Goal: Task Accomplishment & Management: Complete application form

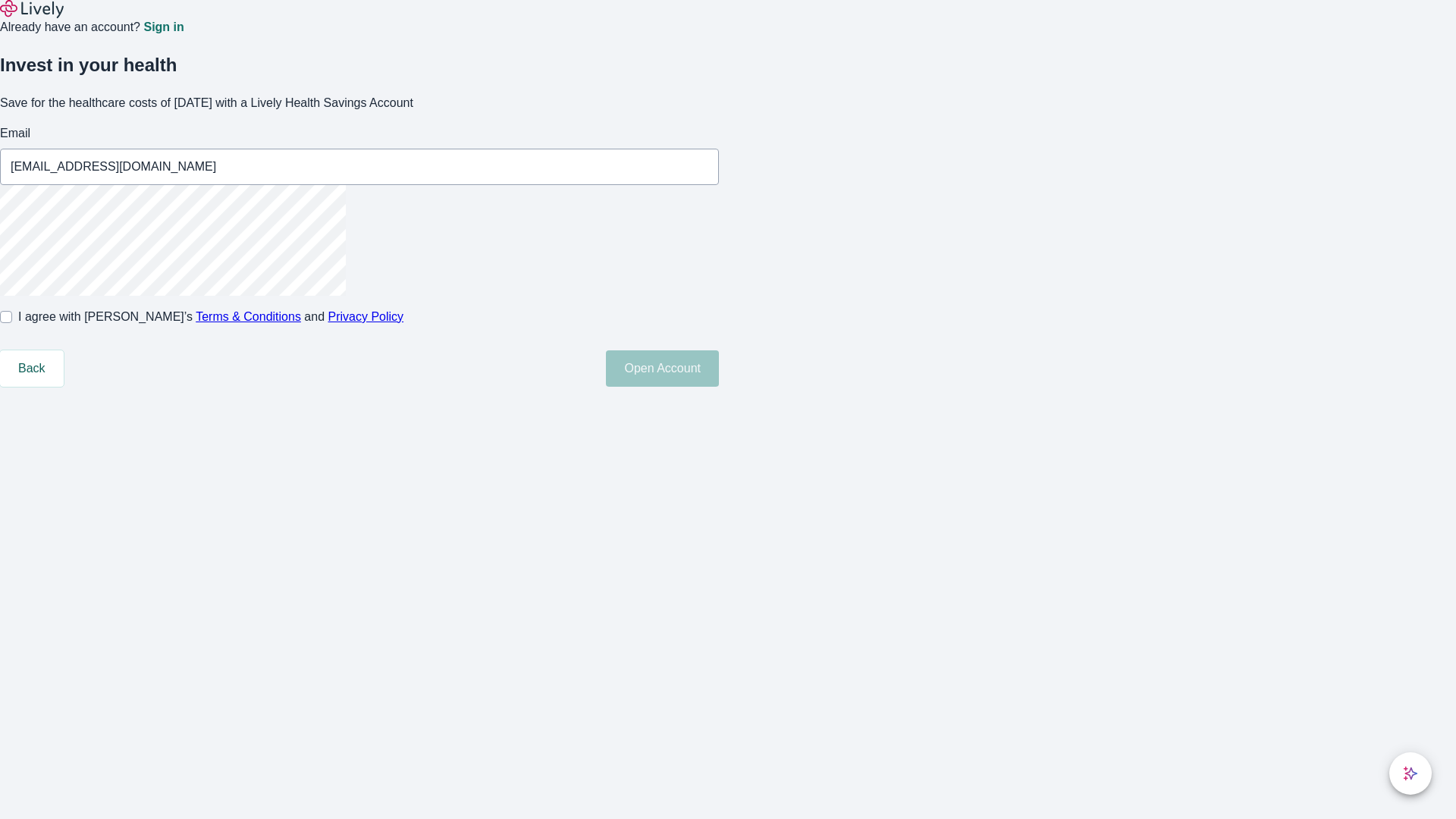
click at [12, 323] on input "I agree with Lively’s Terms & Conditions and Privacy Policy" at bounding box center [6, 317] width 12 height 12
checkbox input "true"
click at [719, 387] on button "Open Account" at bounding box center [662, 368] width 113 height 37
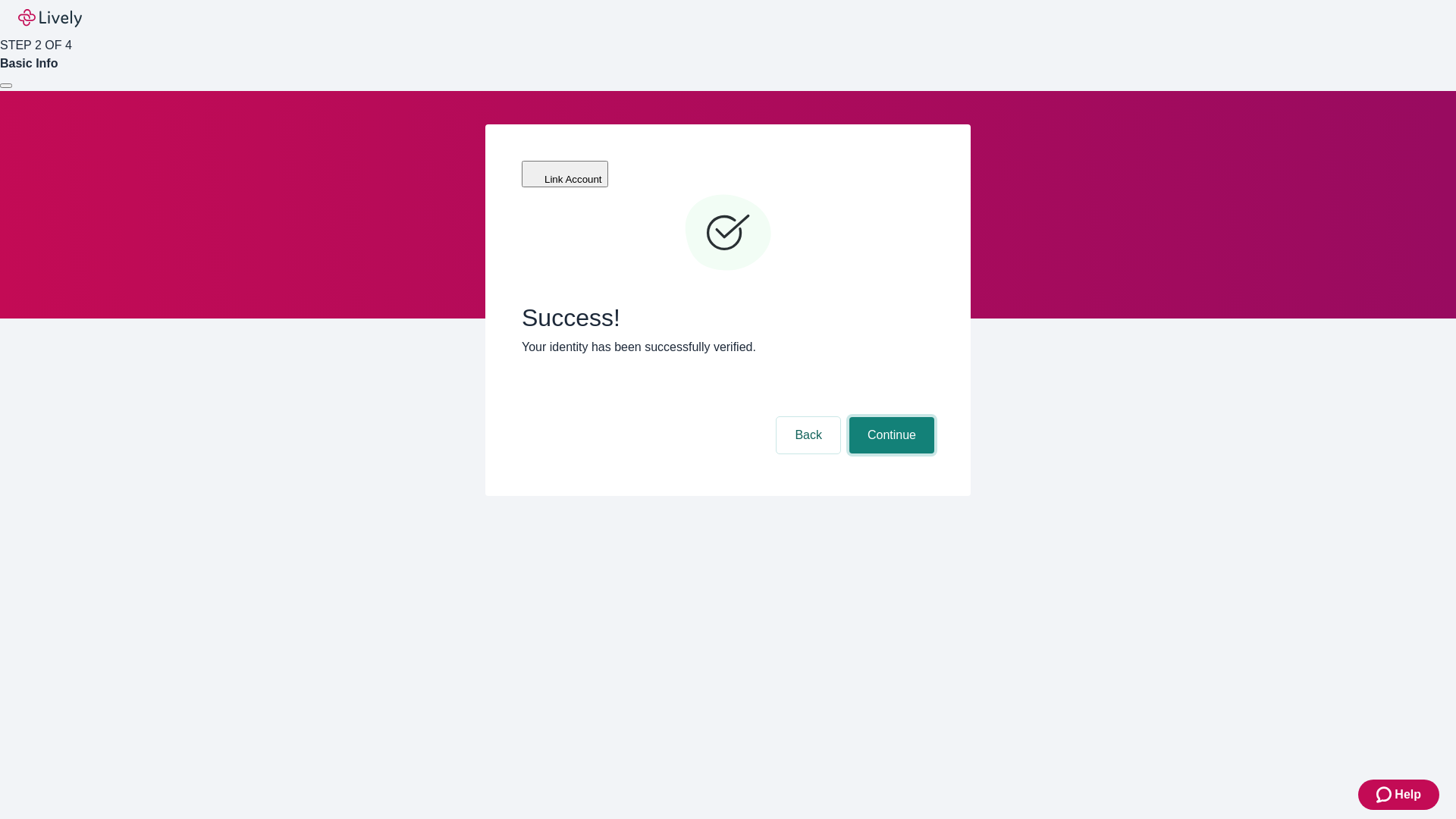
click at [889, 417] on button "Continue" at bounding box center [892, 435] width 85 height 37
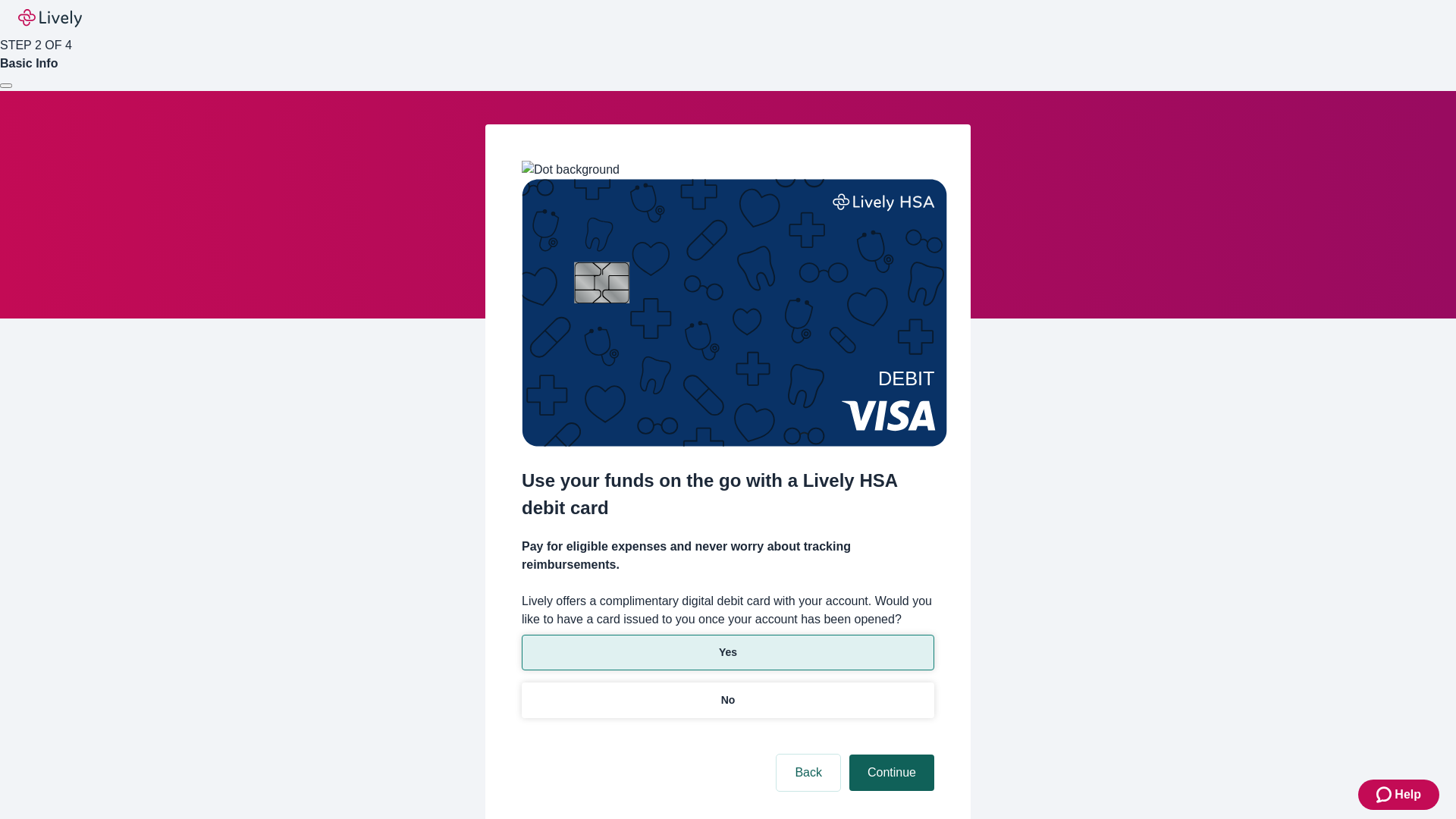
click at [727, 692] on p "No" at bounding box center [728, 700] width 14 height 16
click at [889, 754] on button "Continue" at bounding box center [892, 772] width 85 height 37
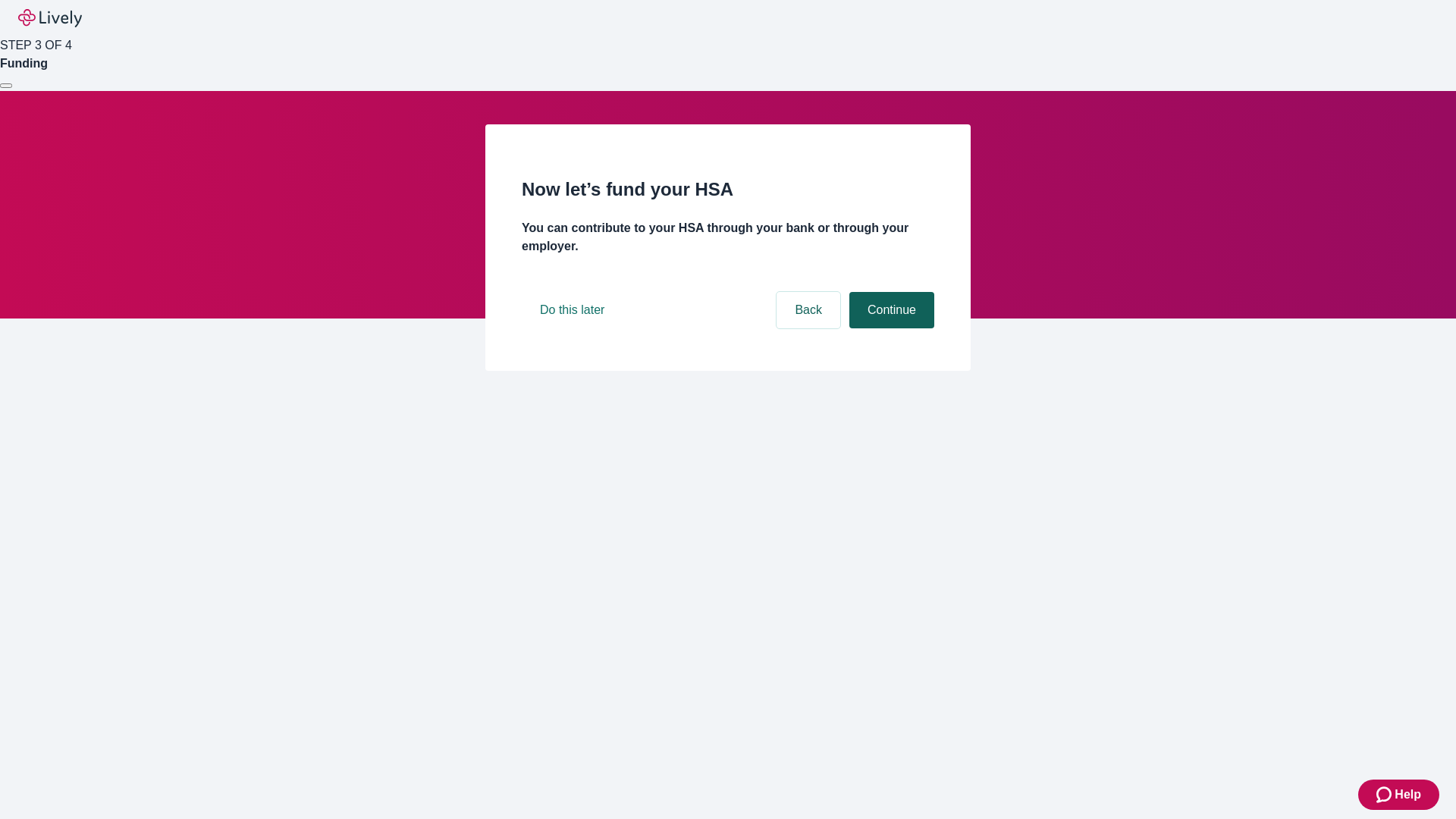
click at [889, 328] on button "Continue" at bounding box center [892, 310] width 85 height 37
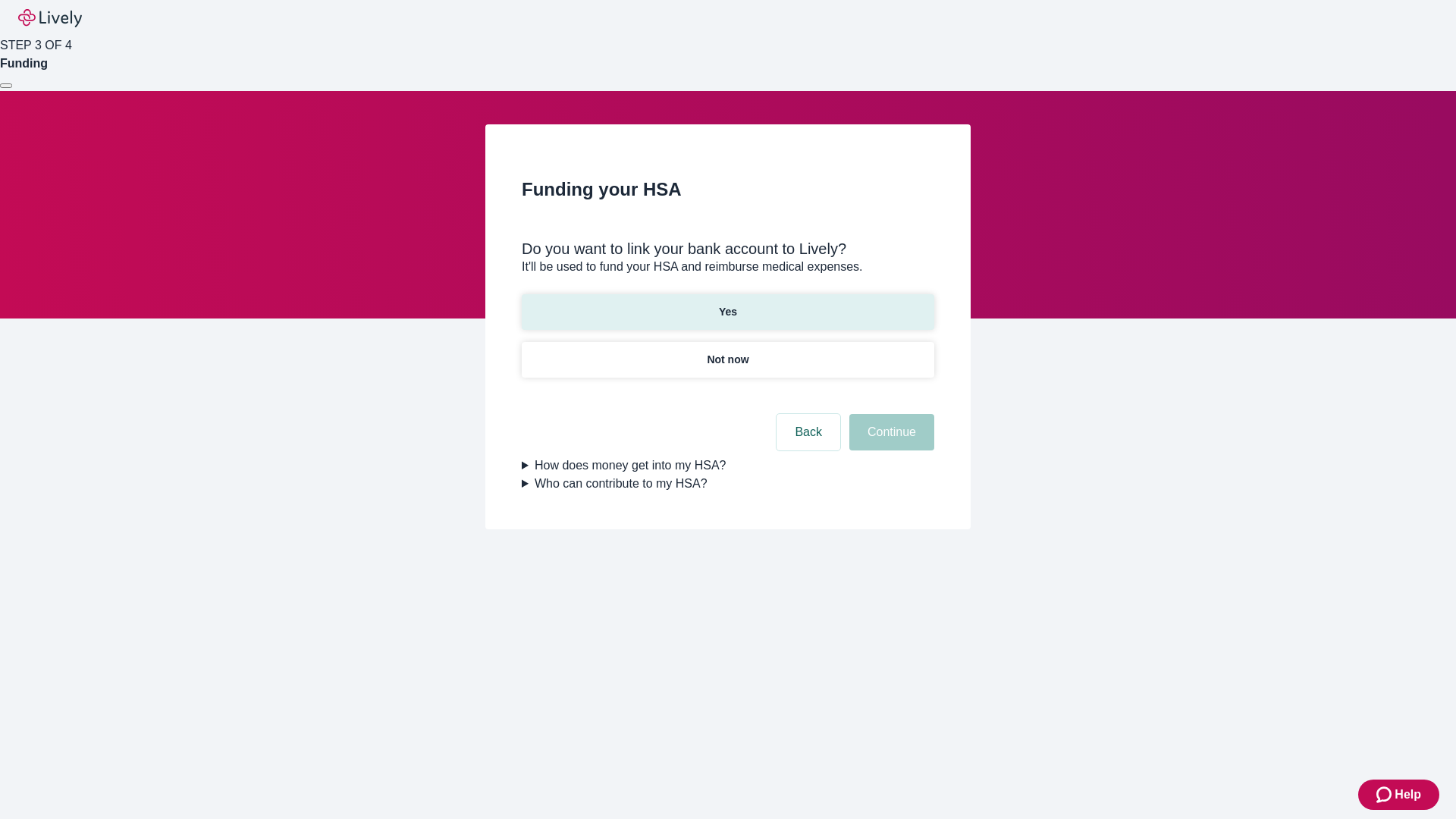
click at [727, 304] on p "Yes" at bounding box center [727, 312] width 18 height 16
click at [889, 414] on button "Continue" at bounding box center [892, 432] width 85 height 37
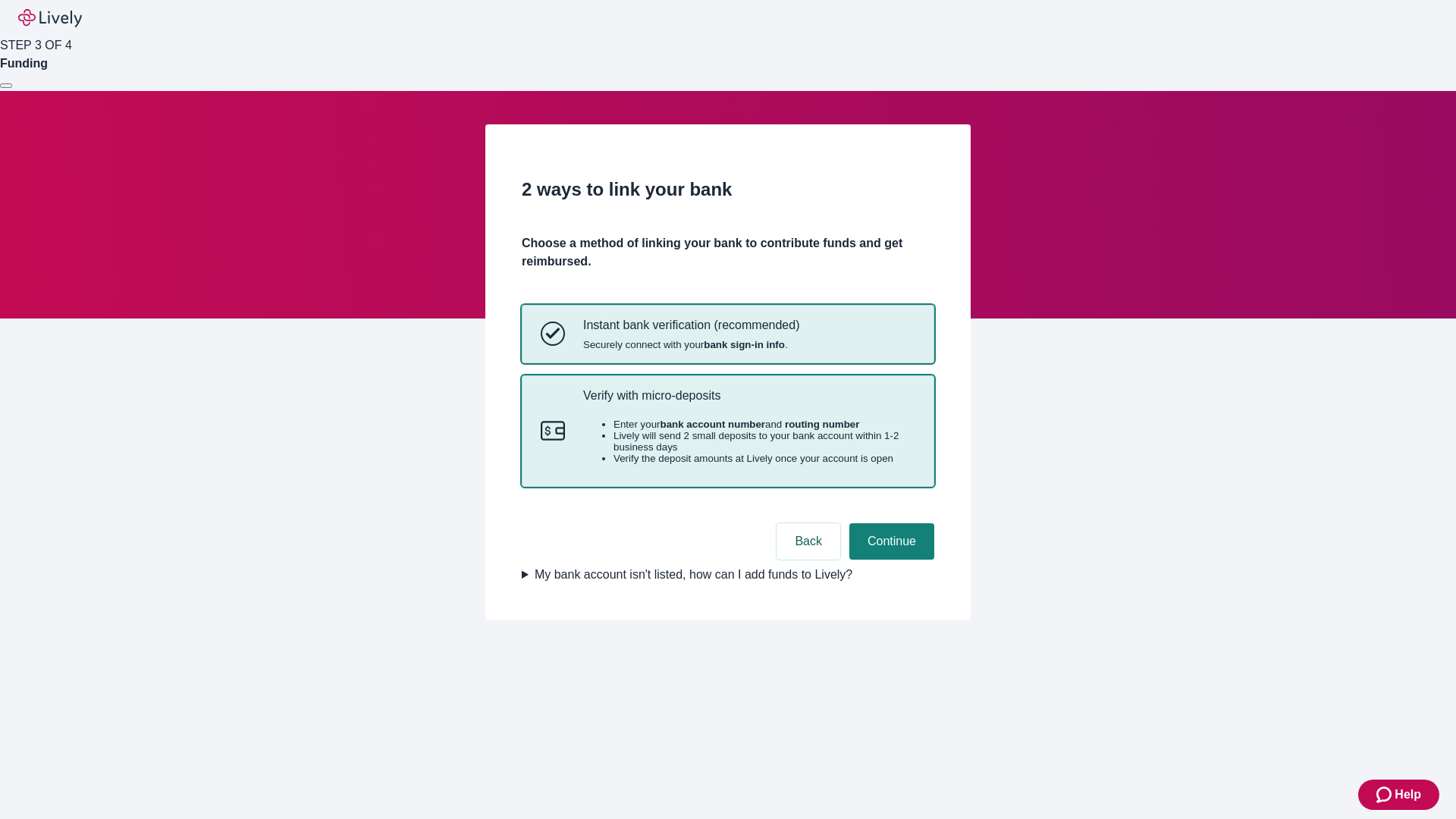
click at [748, 403] on p "Verify with micro-deposits" at bounding box center [748, 395] width 332 height 14
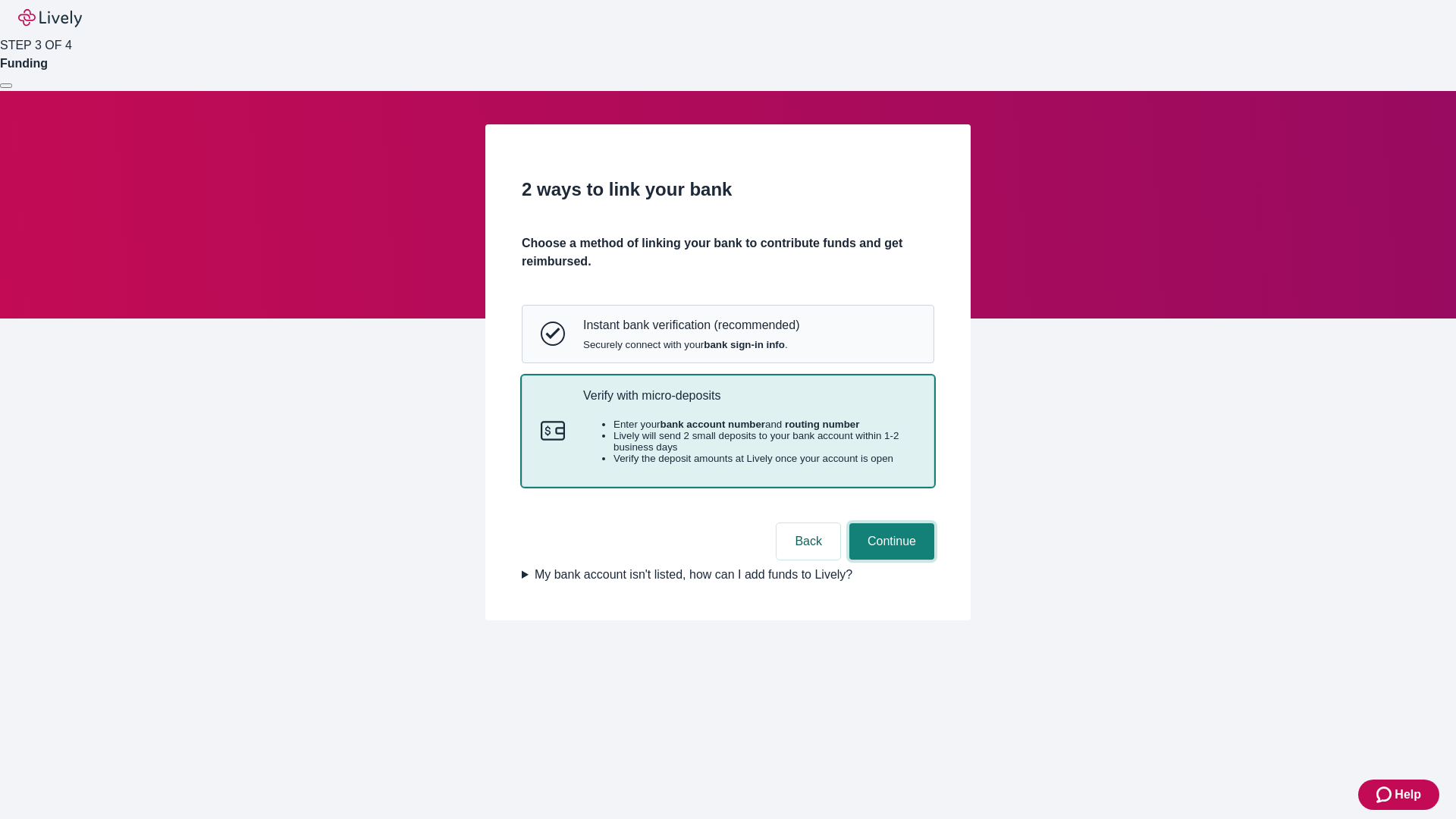
click at [889, 560] on button "Continue" at bounding box center [892, 541] width 85 height 37
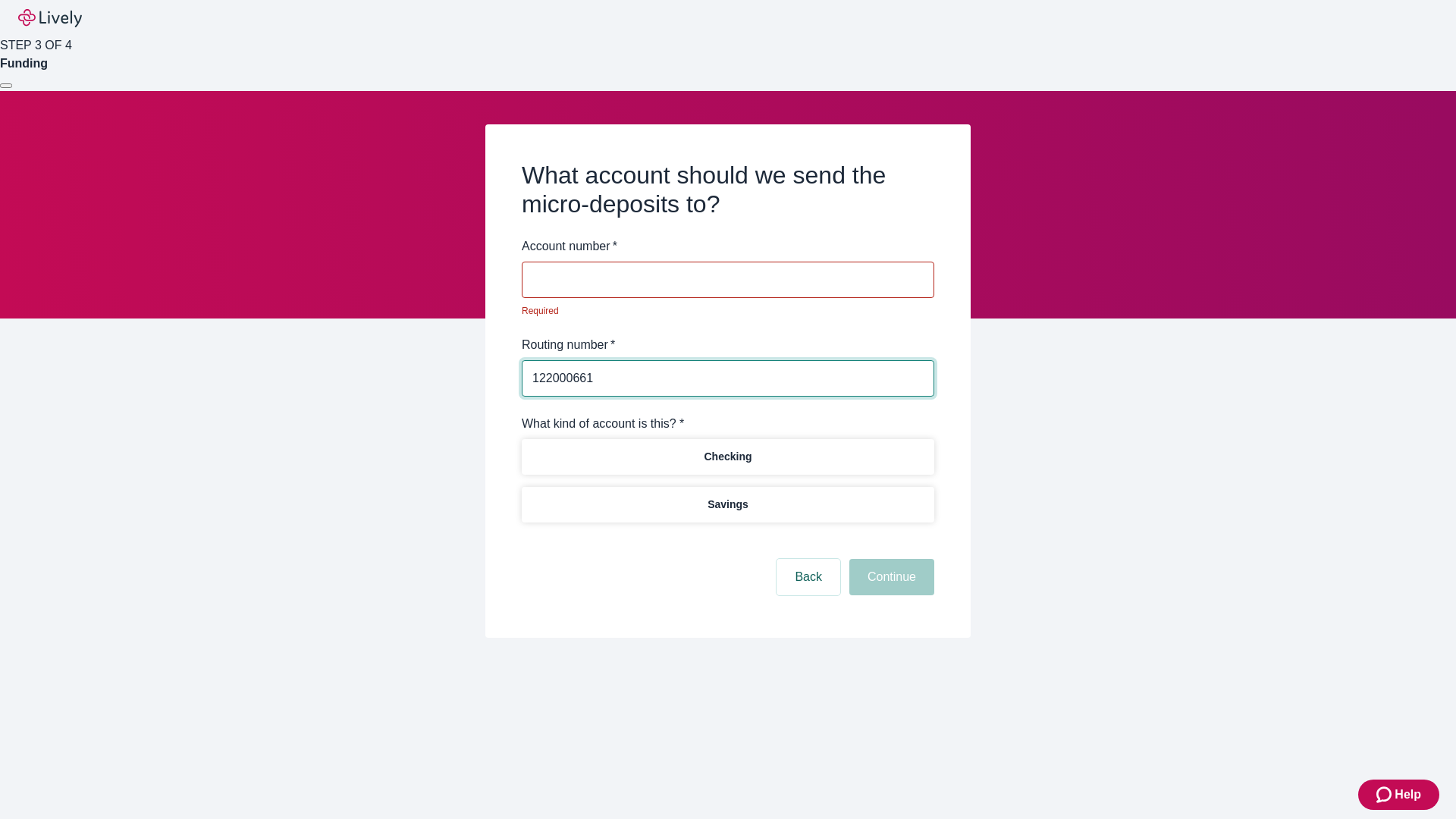
type input "122000661"
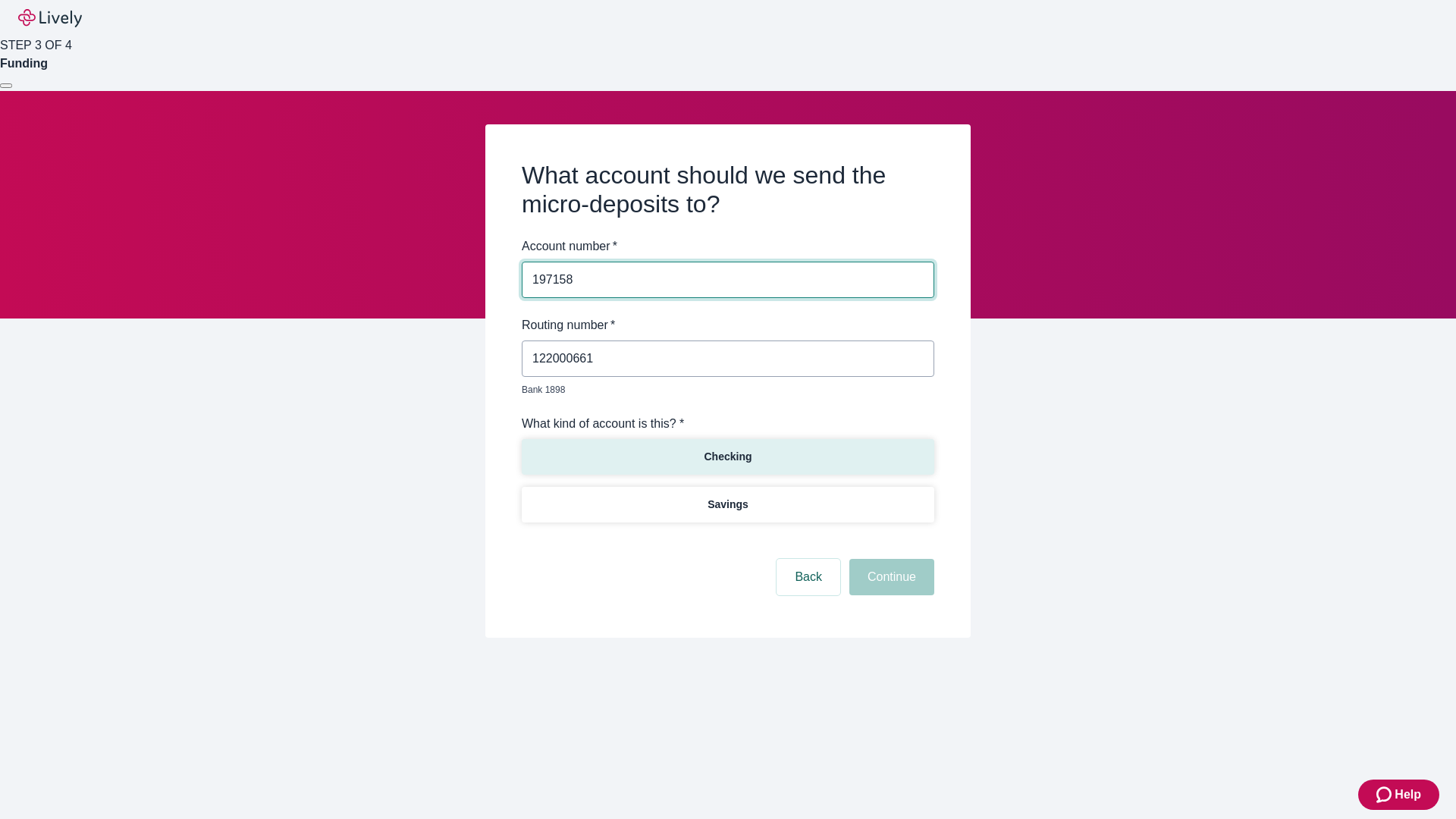
type input "197158"
click at [727, 449] on p "Checking" at bounding box center [727, 456] width 48 height 16
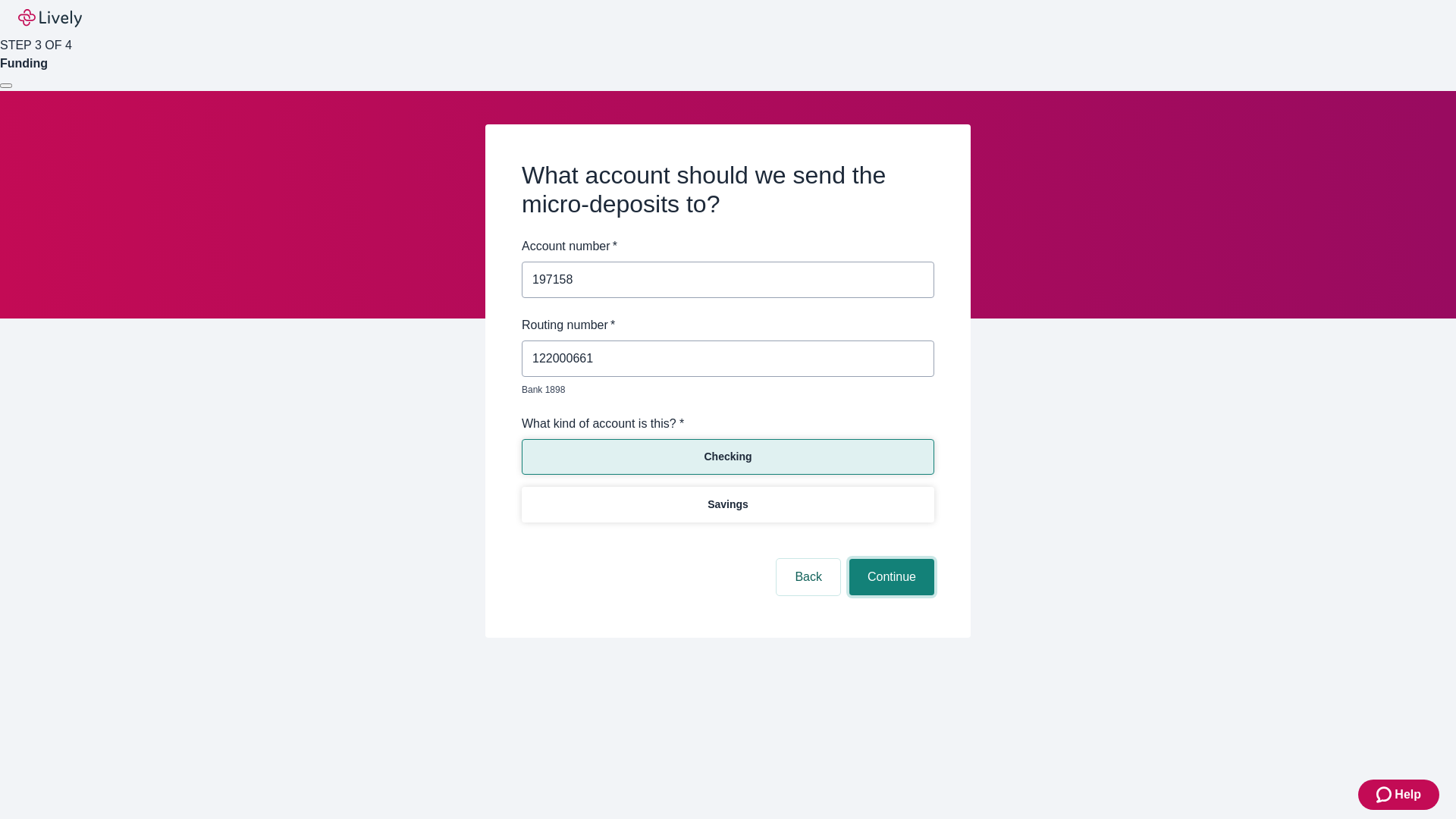
click at [889, 560] on button "Continue" at bounding box center [892, 577] width 85 height 37
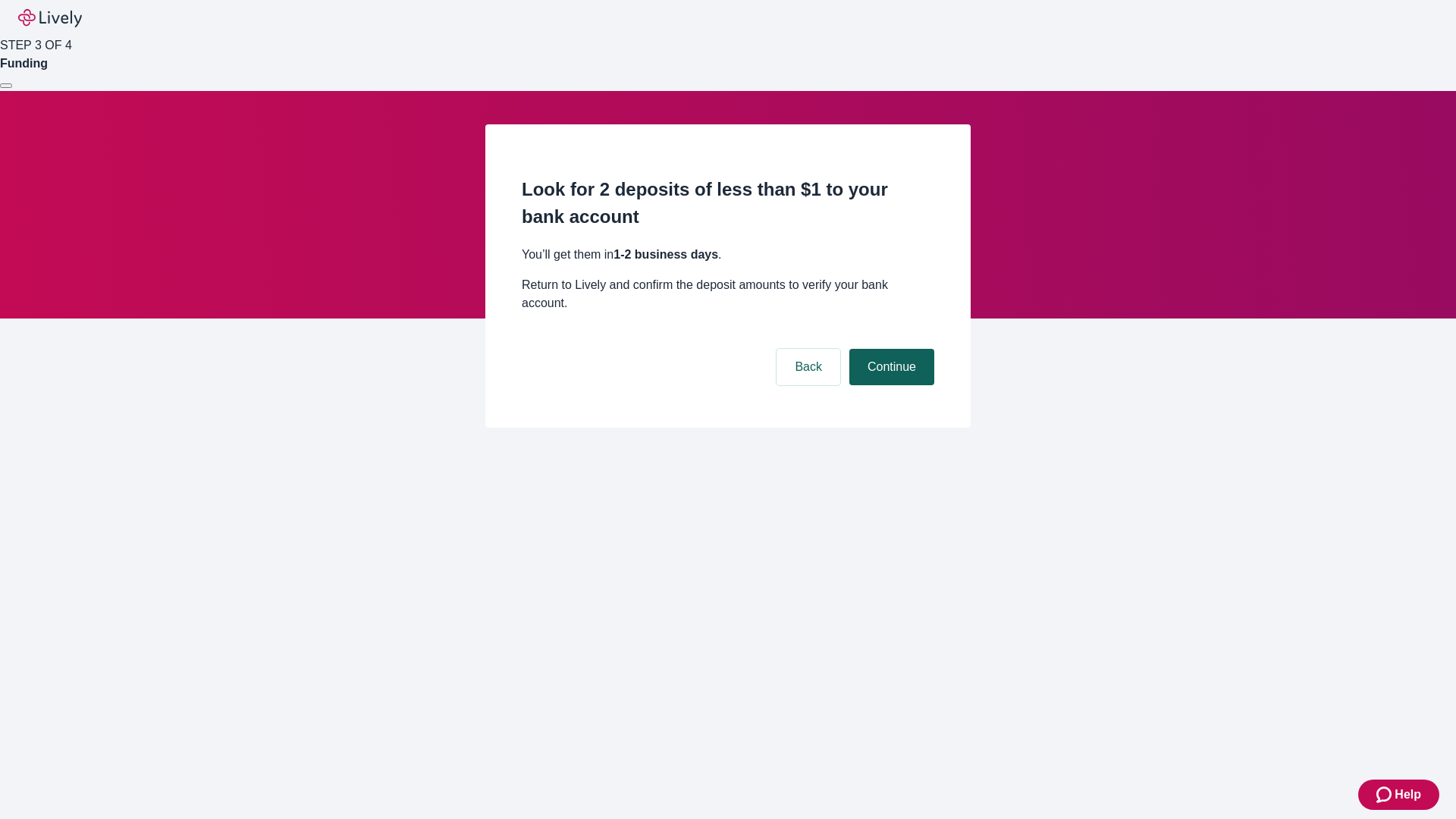
click at [889, 349] on button "Continue" at bounding box center [892, 367] width 85 height 37
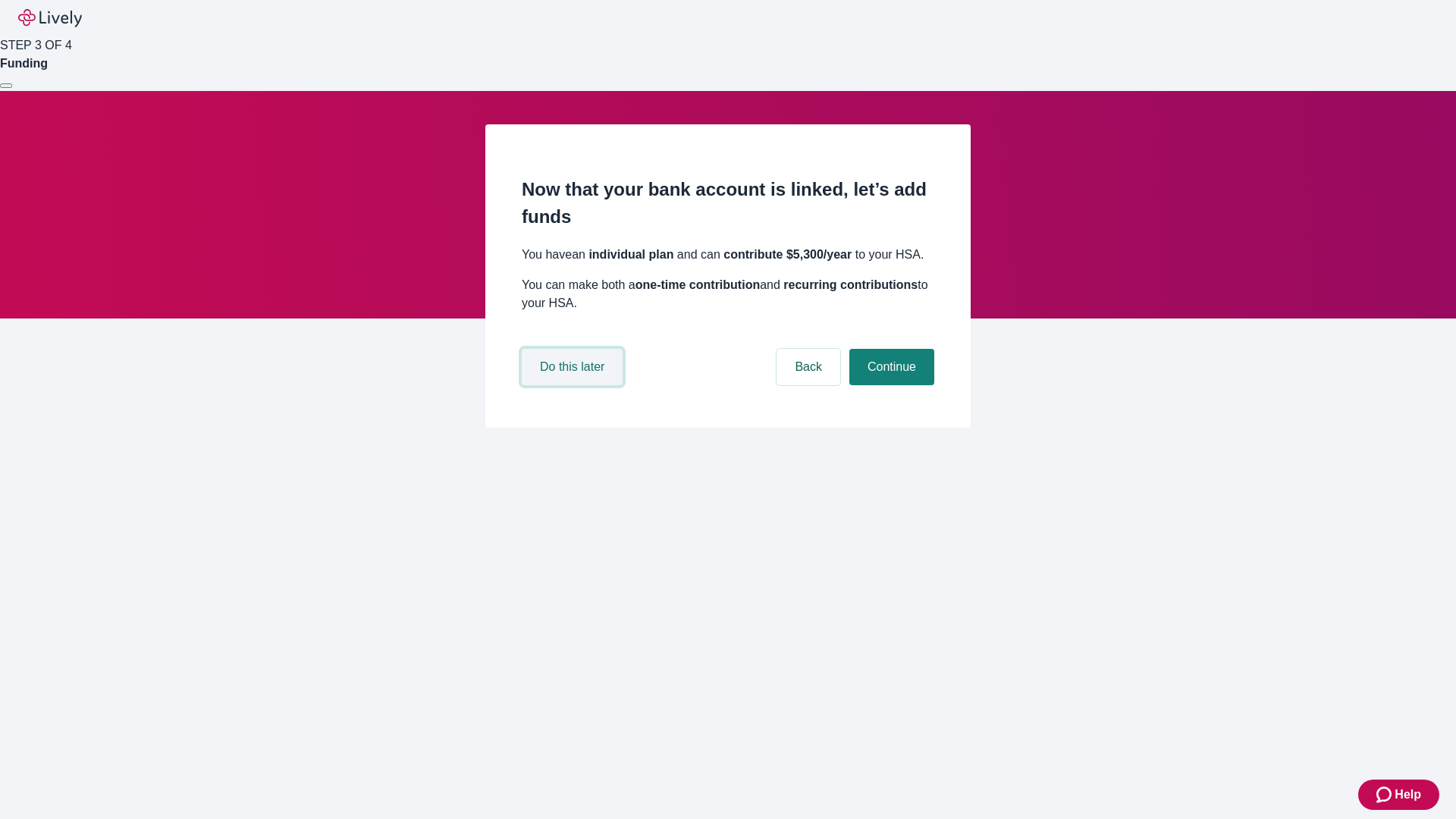
click at [574, 385] on button "Do this later" at bounding box center [572, 367] width 101 height 37
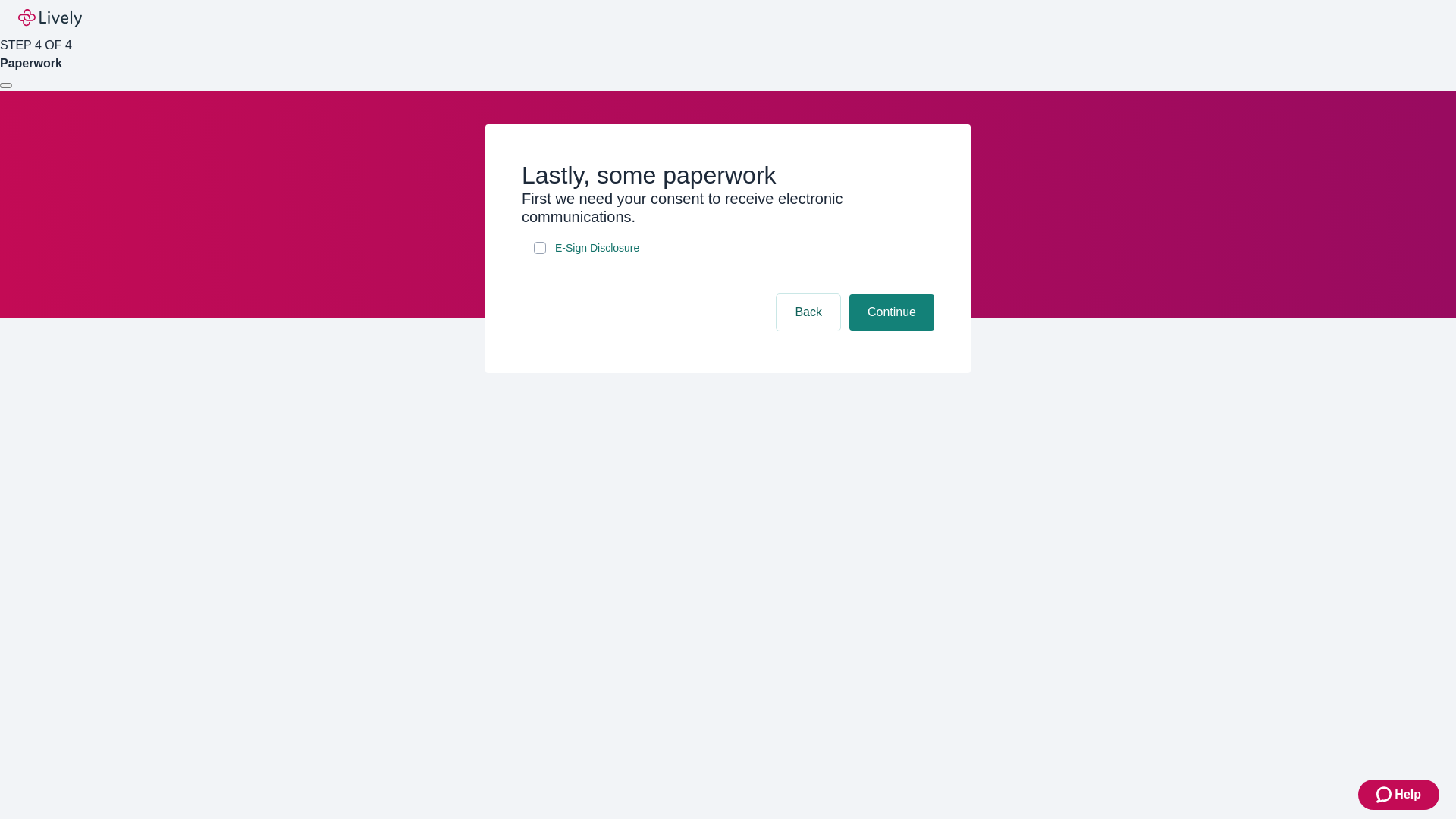
click at [539, 254] on input "E-Sign Disclosure" at bounding box center [539, 248] width 12 height 12
checkbox input "true"
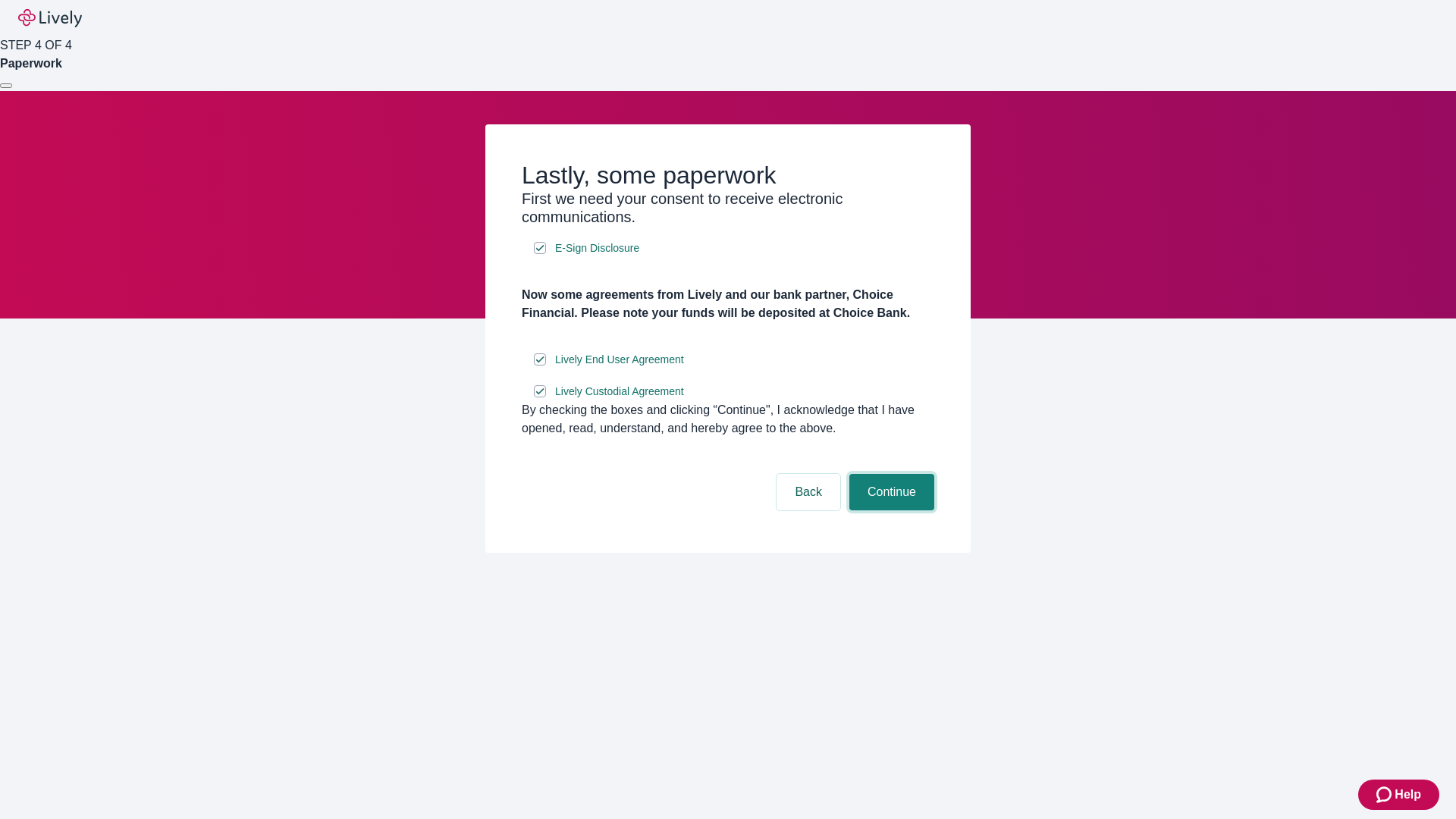
click at [889, 511] on button "Continue" at bounding box center [892, 492] width 85 height 37
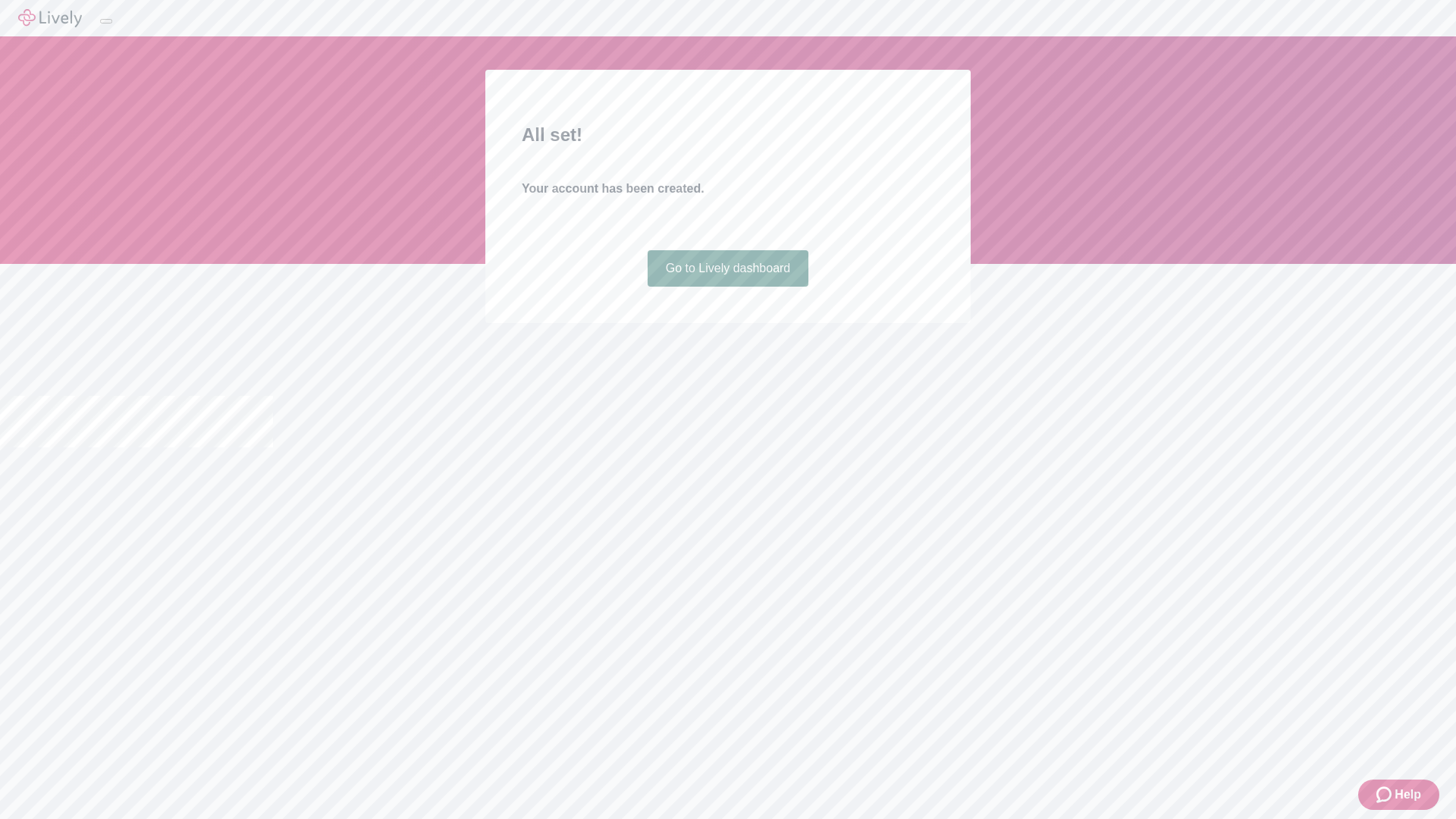
click at [727, 286] on link "Go to Lively dashboard" at bounding box center [728, 268] width 161 height 37
